Goal: Navigation & Orientation: Find specific page/section

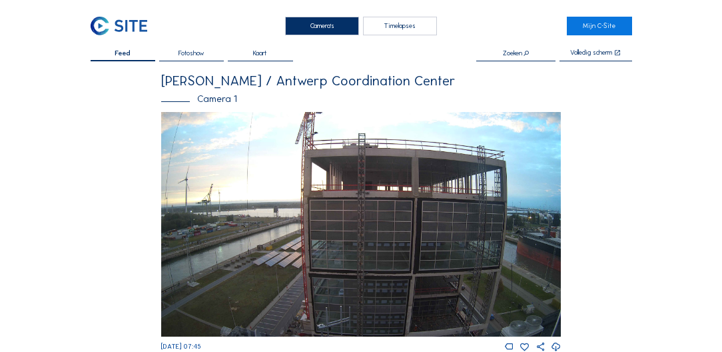
click at [399, 24] on div "Timelapses" at bounding box center [400, 26] width 74 height 19
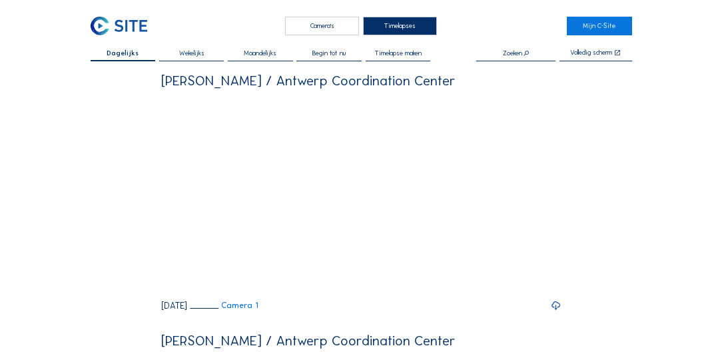
click at [321, 25] on div "Camera's" at bounding box center [322, 26] width 74 height 19
